Goal: Task Accomplishment & Management: Use online tool/utility

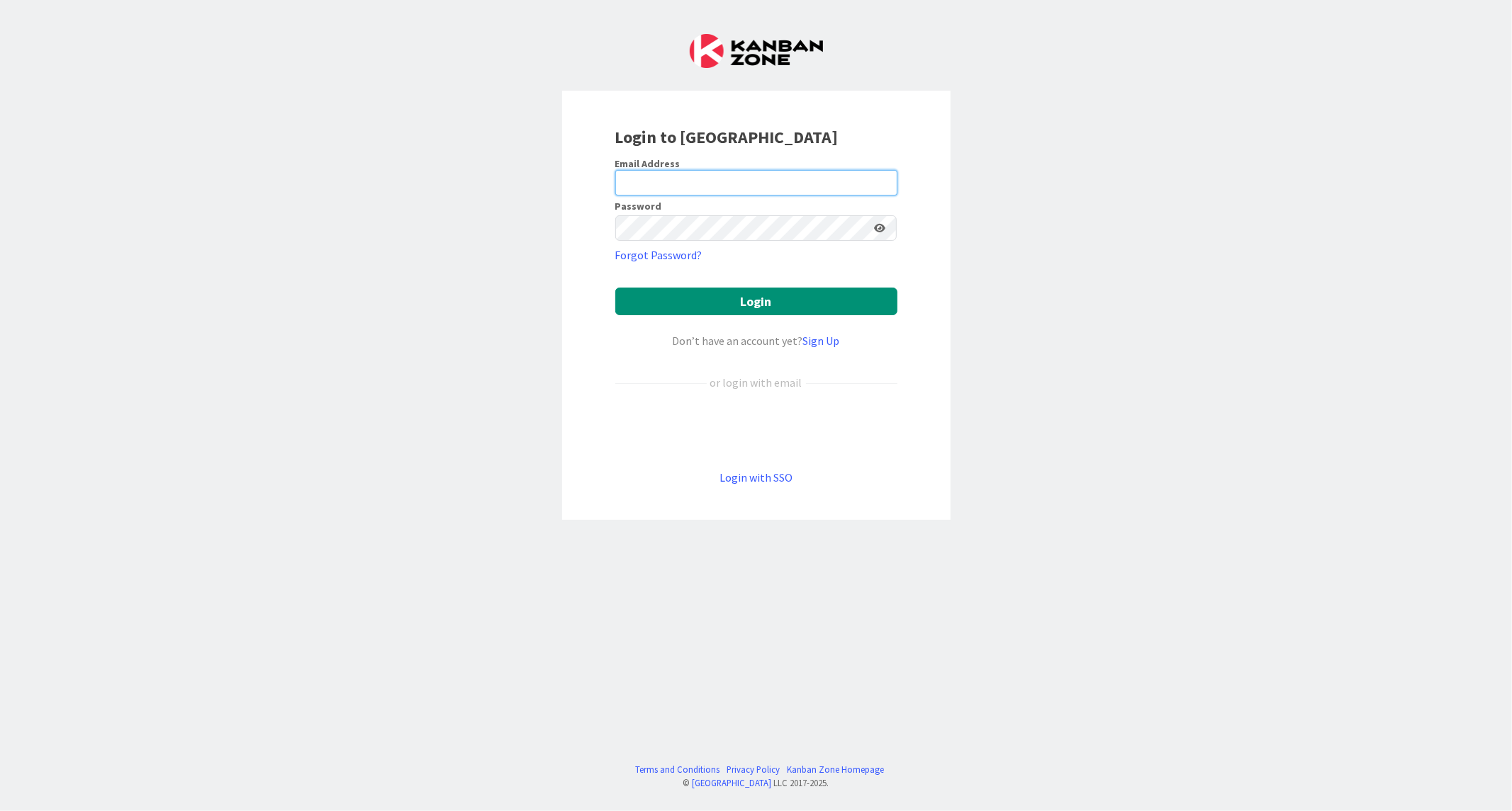
click at [688, 187] on input "email" at bounding box center [756, 183] width 282 height 25
paste input "[EMAIL_ADDRESS][DOMAIN_NAME]"
type input "[EMAIL_ADDRESS][DOMAIN_NAME]"
click at [615, 288] on button "Login" at bounding box center [756, 301] width 282 height 27
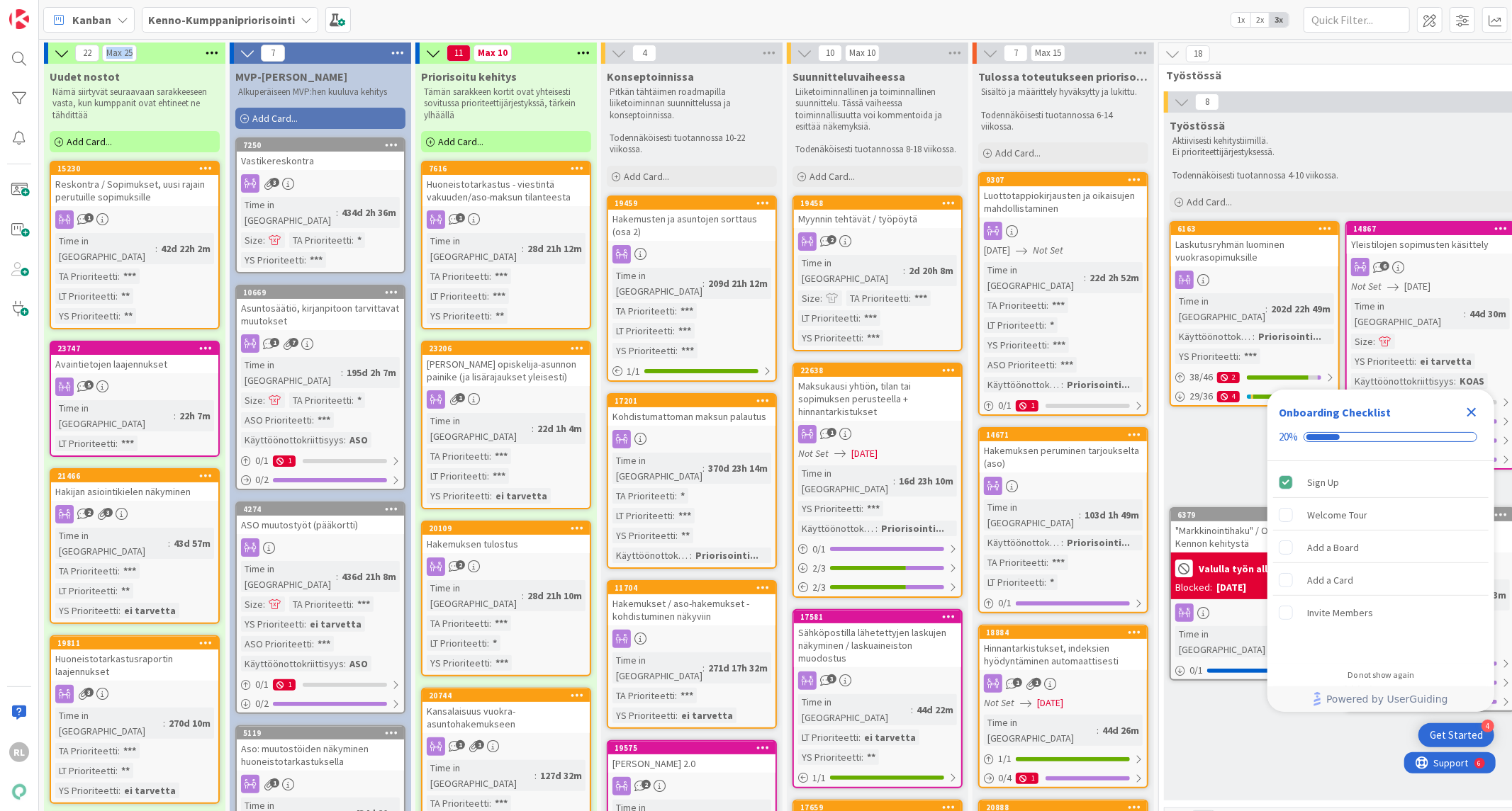
drag, startPoint x: 140, startPoint y: 53, endPoint x: 106, endPoint y: 53, distance: 34.0
click at [106, 53] on div "22 Max 25" at bounding box center [134, 53] width 182 height 21
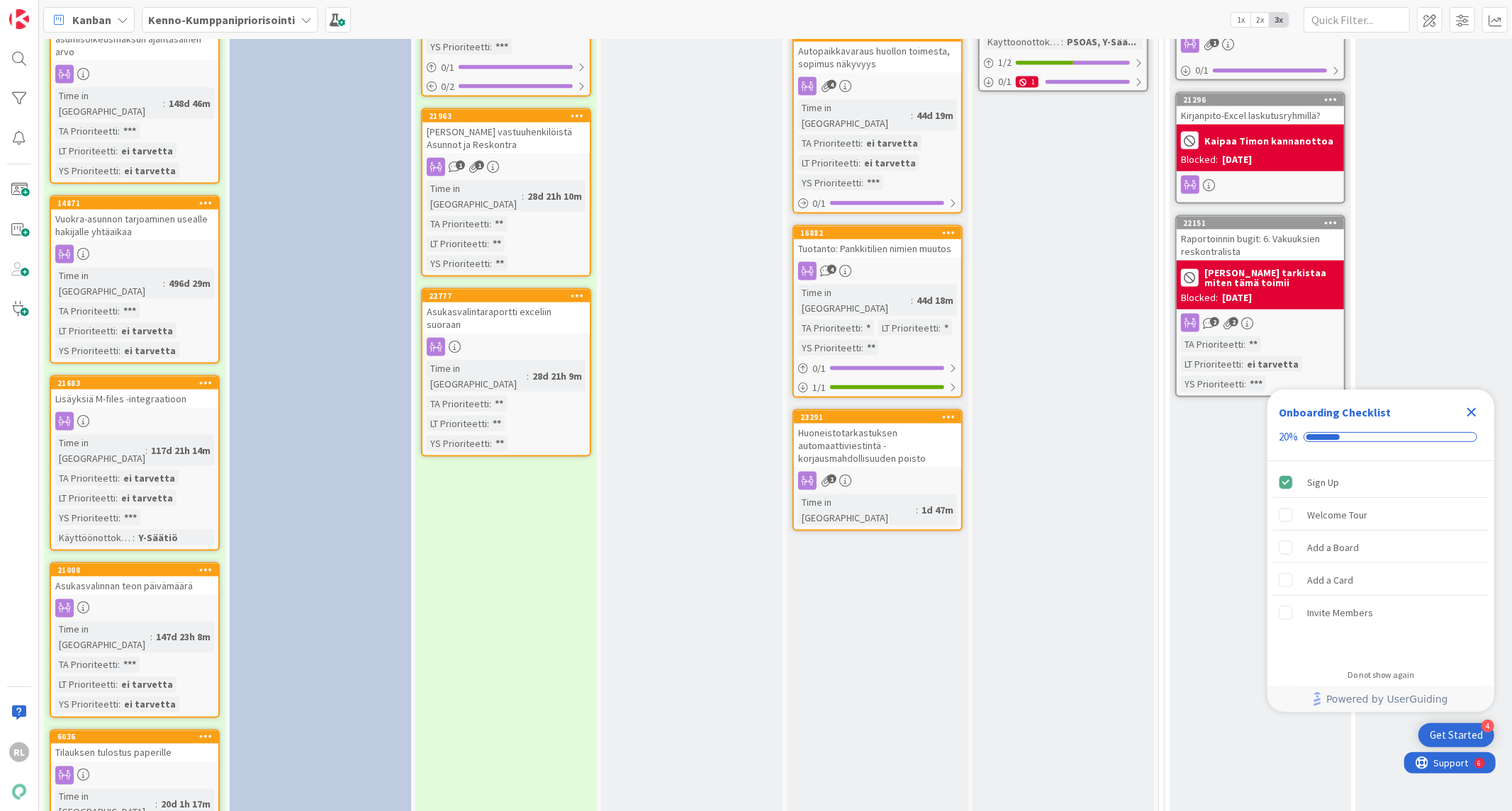
scroll to position [1574, 0]
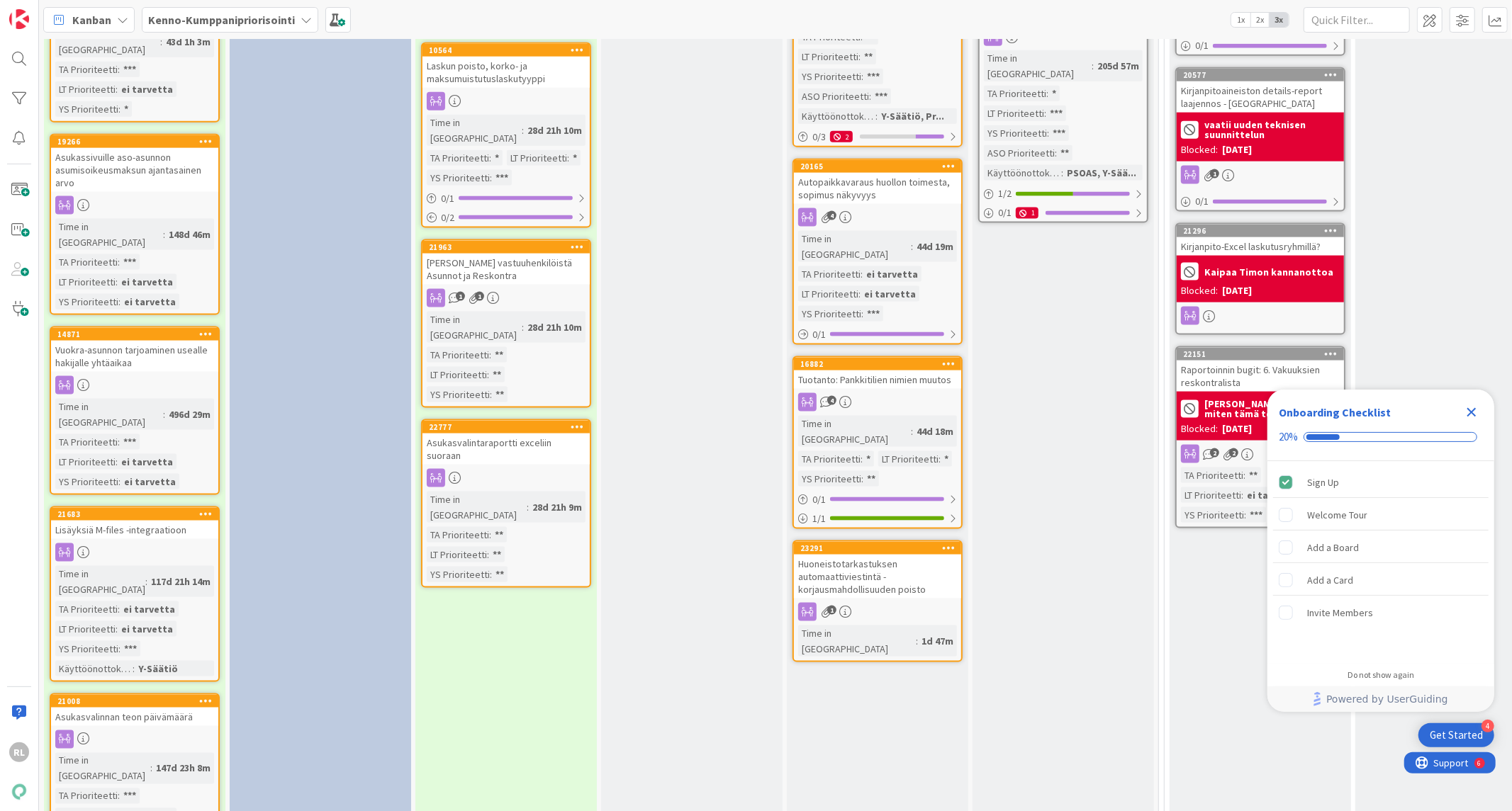
click at [268, 16] on b "Kenno-Kumppanipriorisointi" at bounding box center [221, 19] width 147 height 15
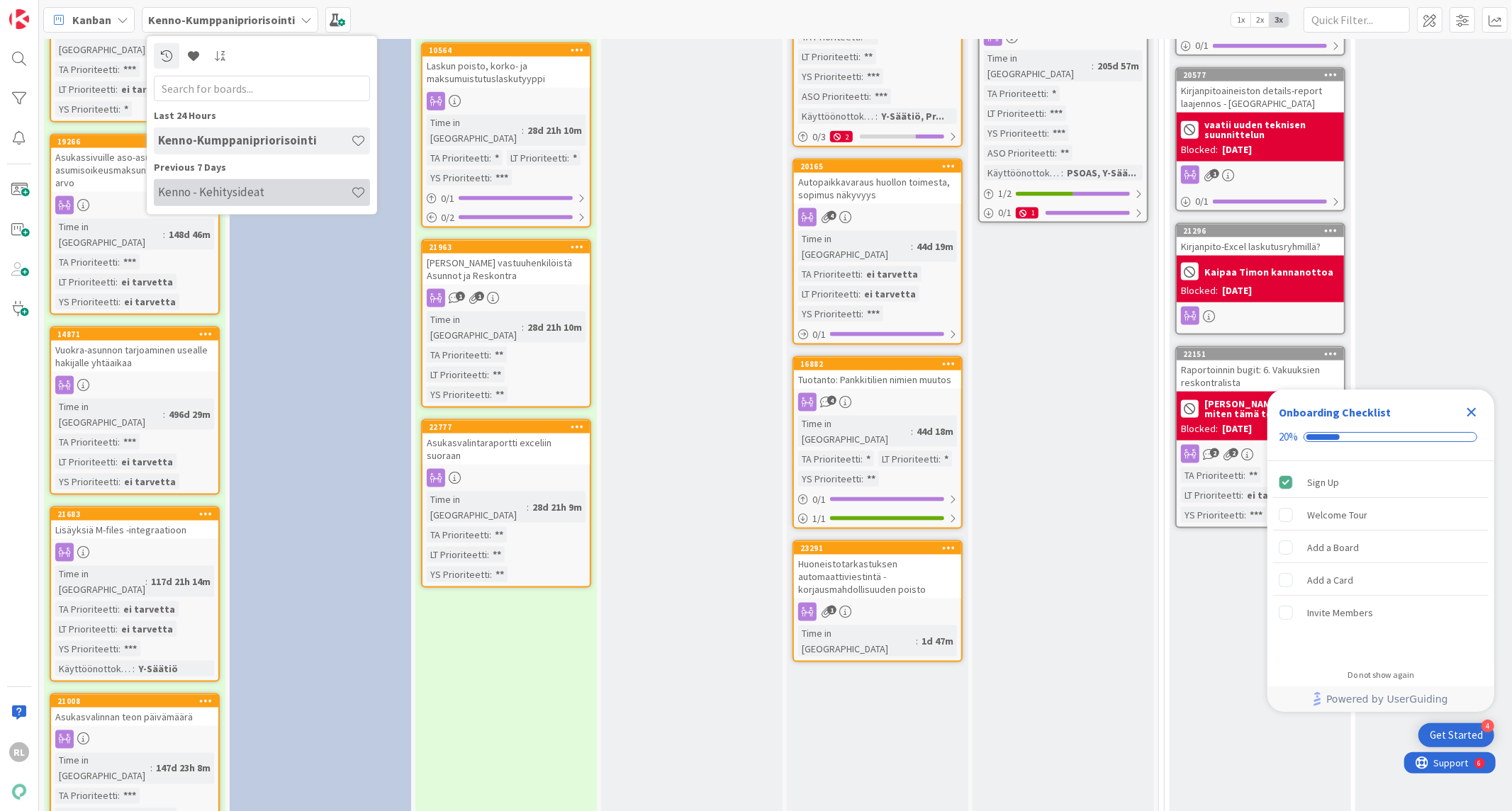
click at [236, 189] on h4 "Kenno - Kehitysideat" at bounding box center [254, 192] width 193 height 15
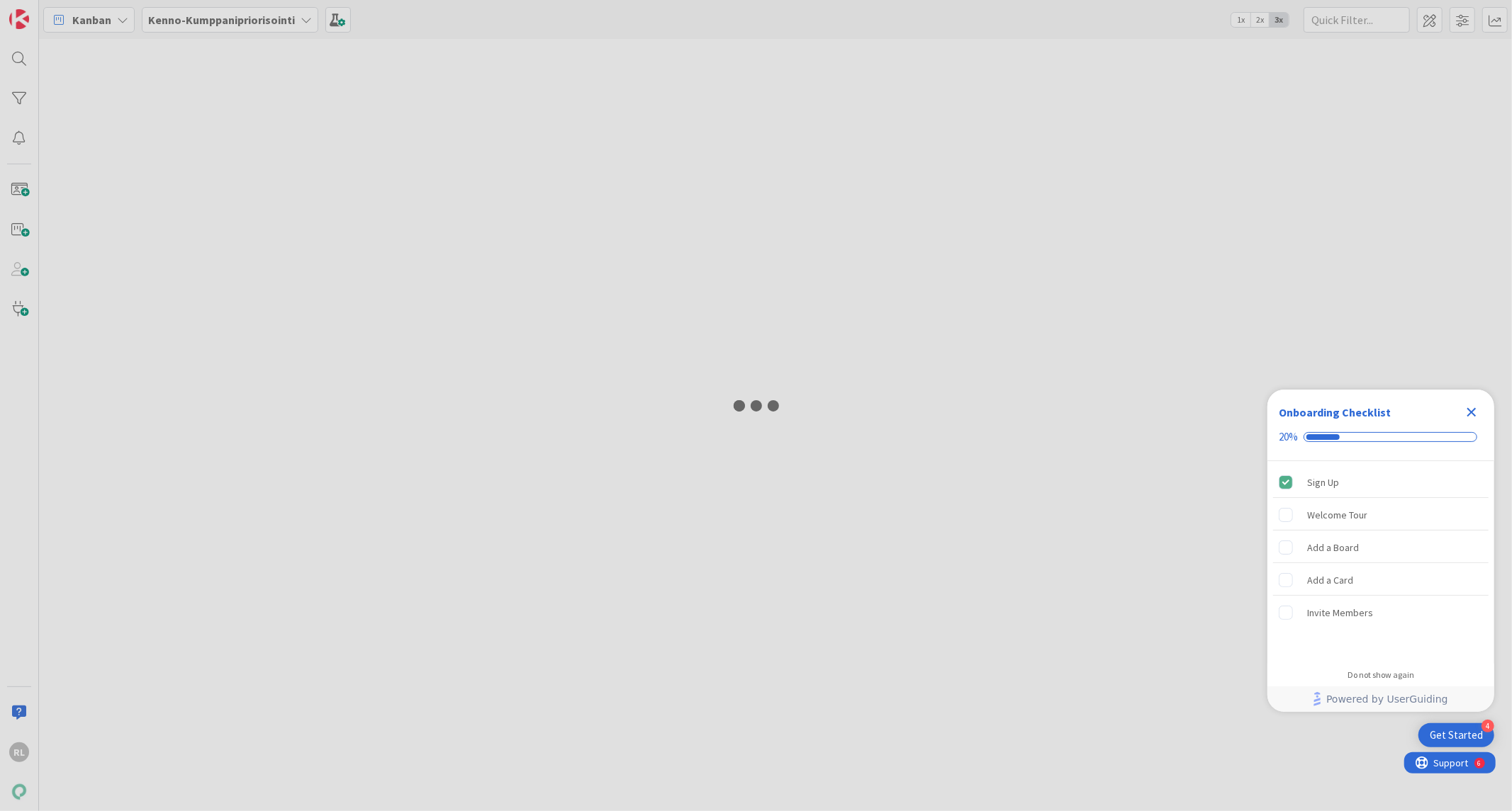
type input "lasku"
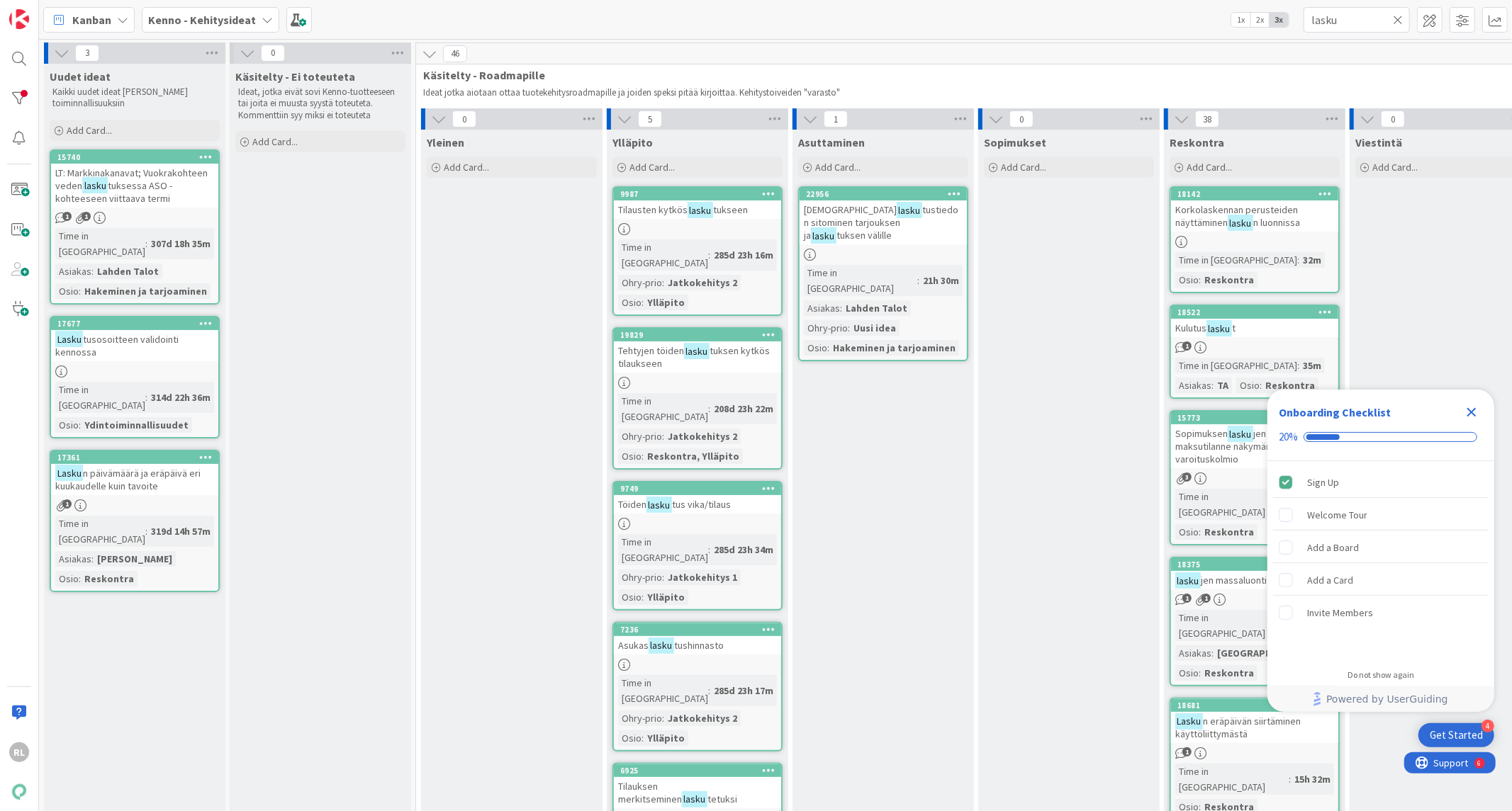
click at [1399, 22] on icon at bounding box center [1398, 19] width 10 height 13
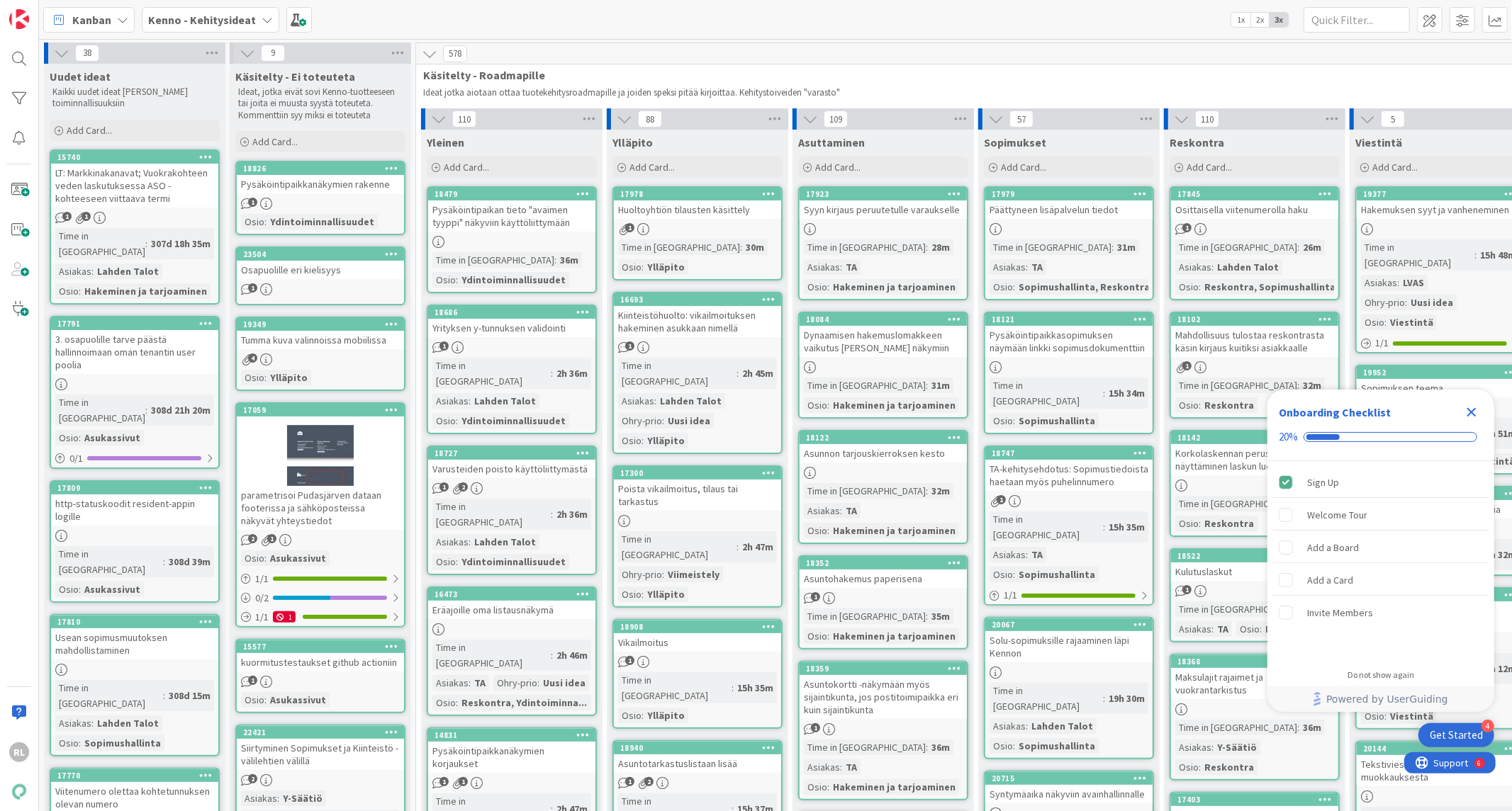
click at [226, 13] on b "Kenno - Kehitysideat" at bounding box center [201, 19] width 108 height 15
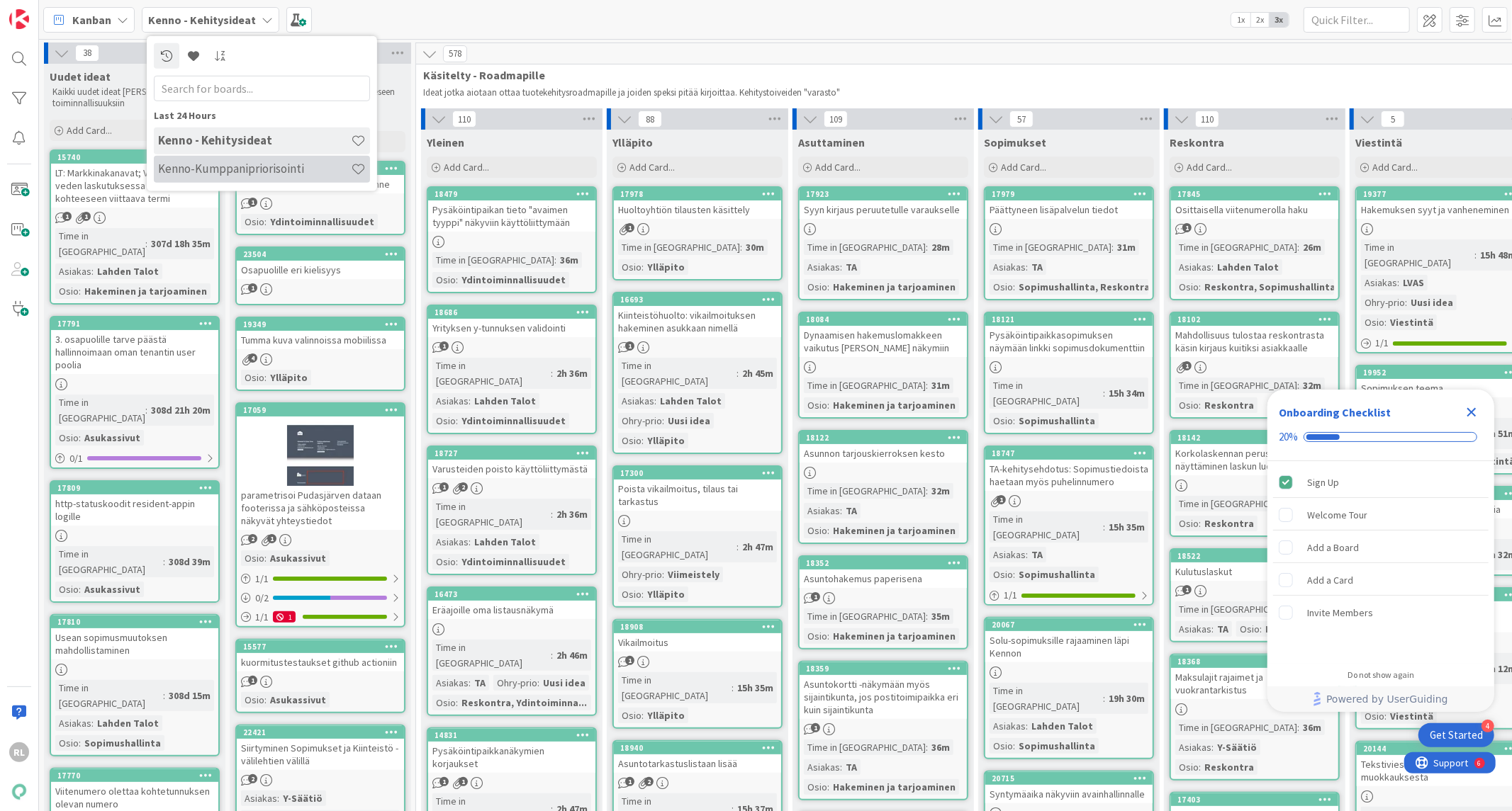
click at [229, 166] on h4 "Kenno-Kumppanipriorisointi" at bounding box center [254, 168] width 193 height 15
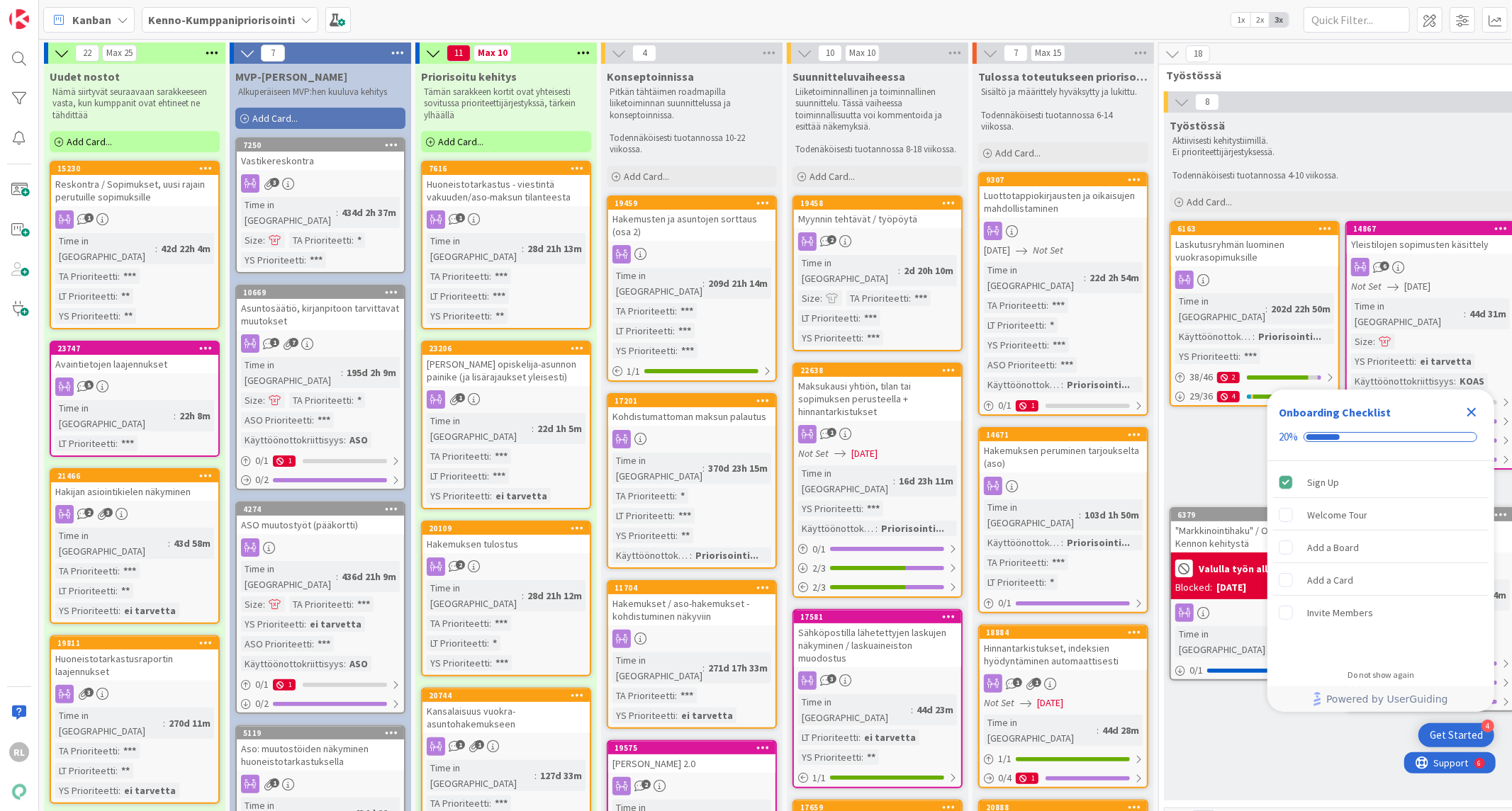
click at [1475, 411] on icon "Close Checklist" at bounding box center [1471, 411] width 17 height 17
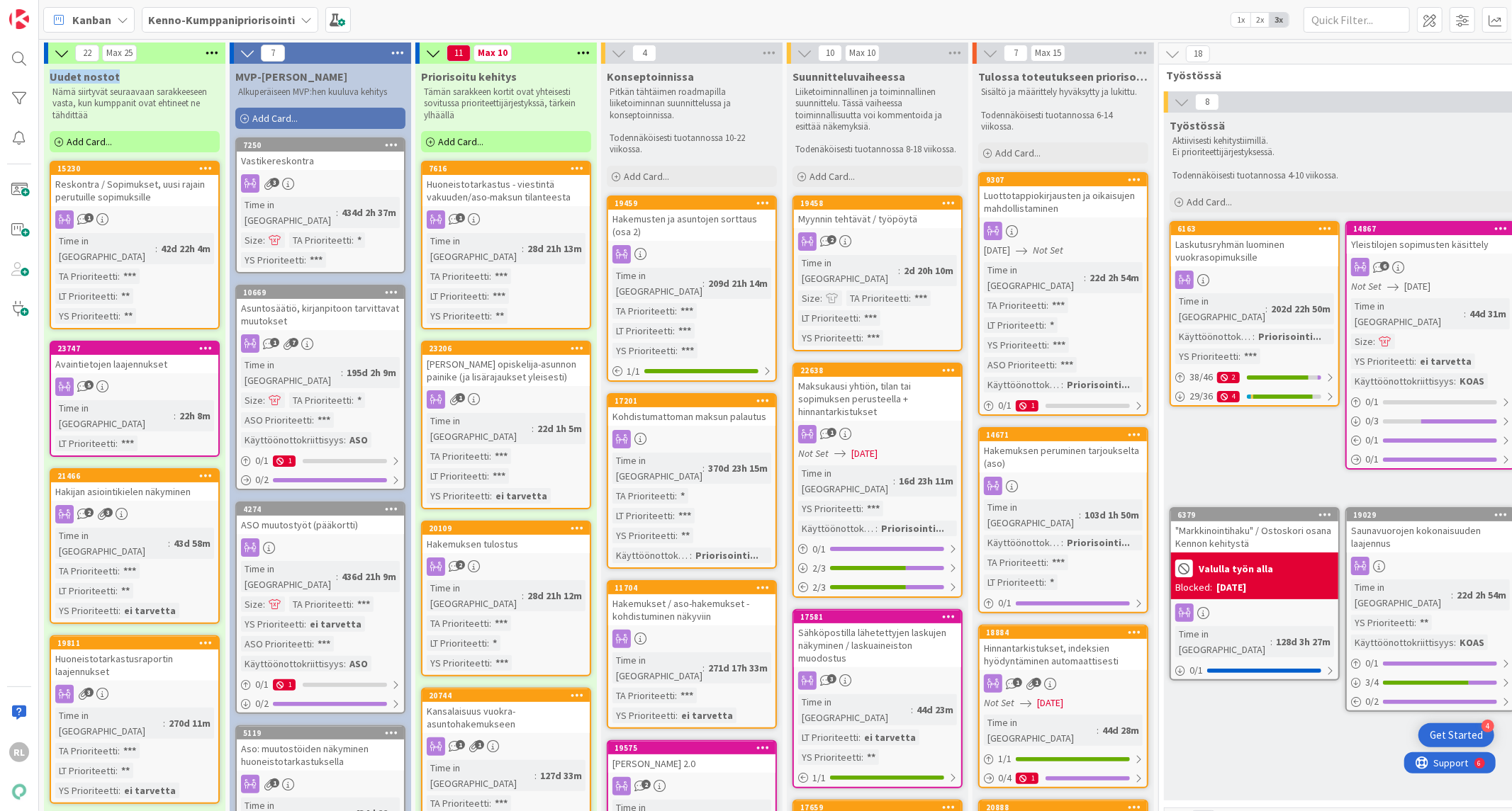
drag, startPoint x: 116, startPoint y: 75, endPoint x: 47, endPoint y: 75, distance: 69.0
click at [47, 75] on div "Uudet nostot Nämä siirtyvät seuraavaan sarakkeeseen vasta, kun kumppanit ovat e…" at bounding box center [134, 94] width 182 height 60
